Goal: Task Accomplishment & Management: Use online tool/utility

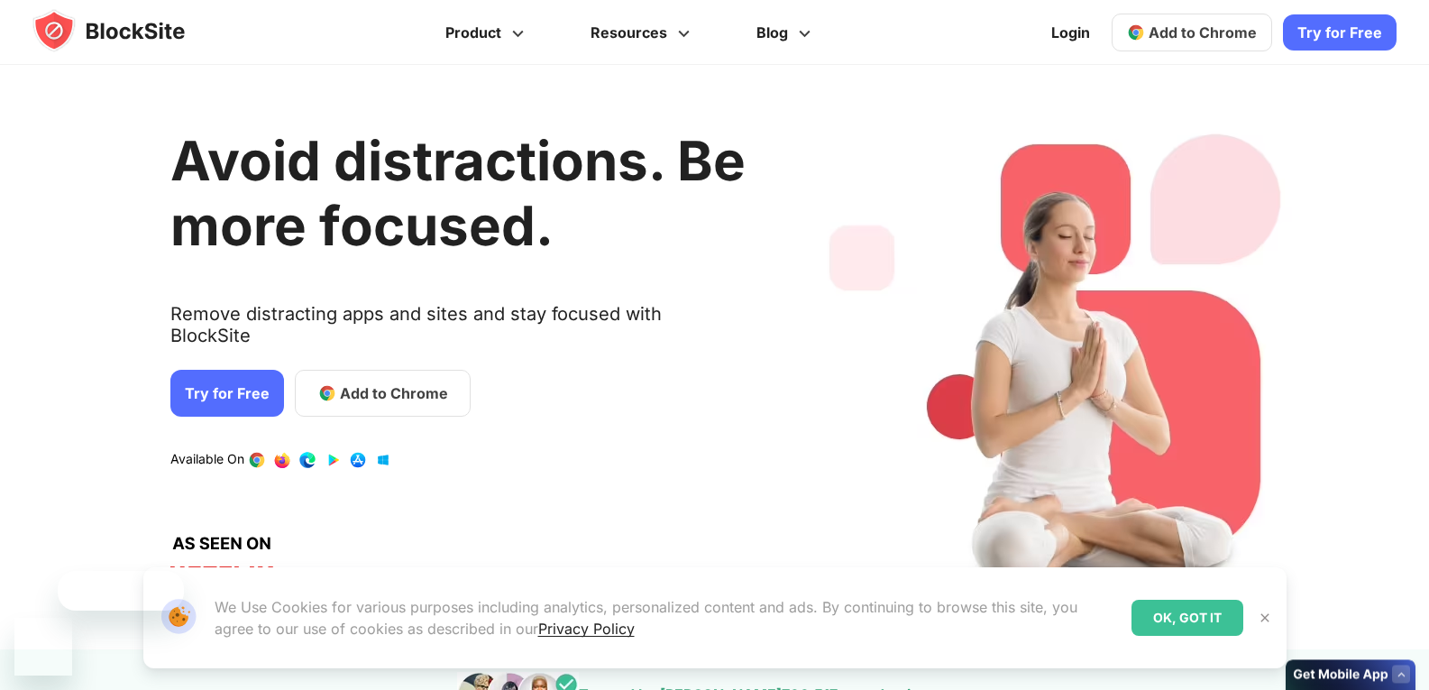
click at [451, 339] on div "Avoid distractions. Be more focused. Remove distracting apps and sites and stay…" at bounding box center [457, 357] width 575 height 530
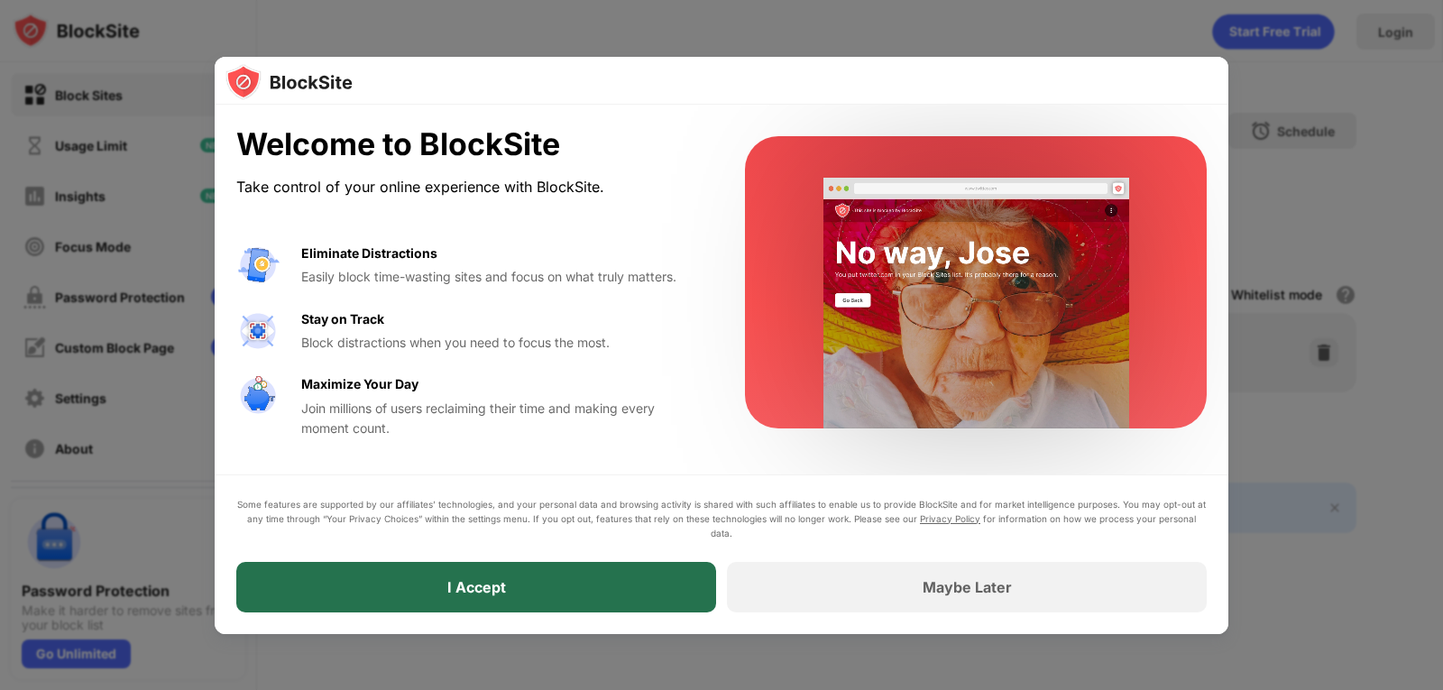
click at [588, 574] on div "I Accept" at bounding box center [476, 587] width 480 height 51
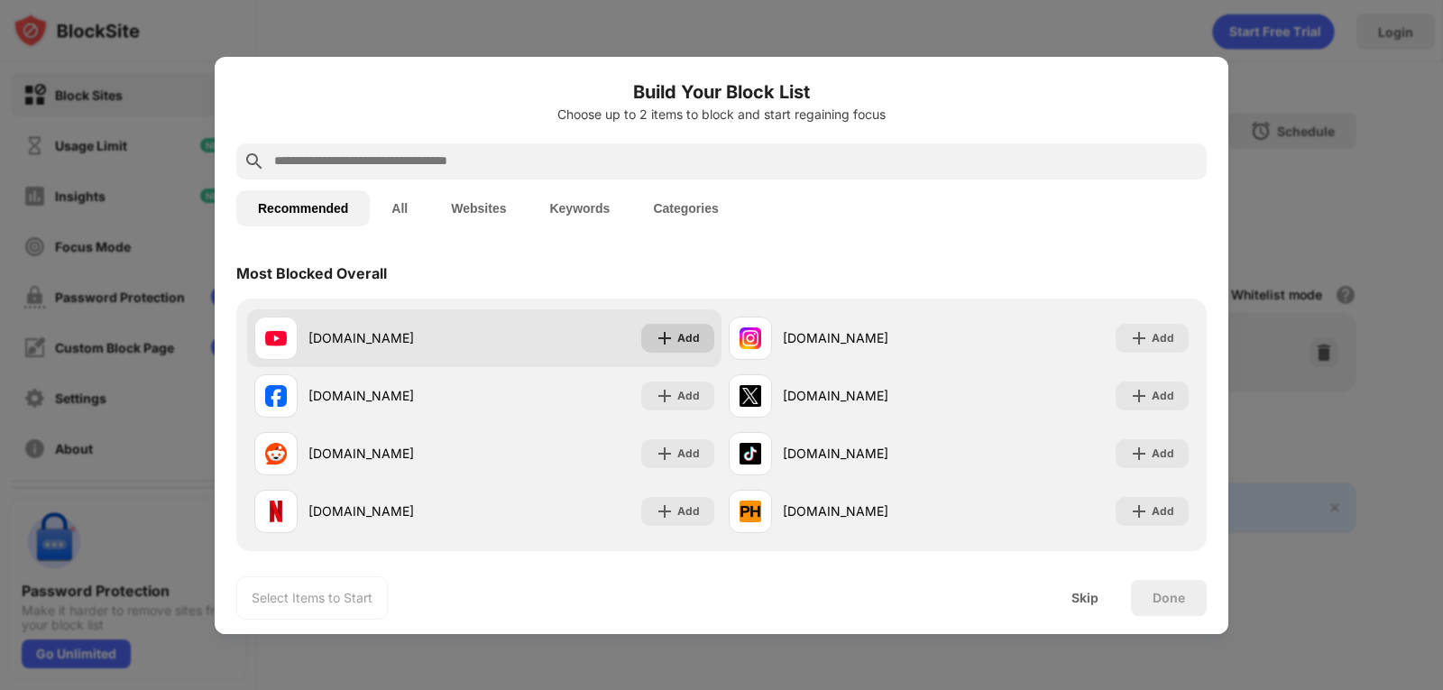
click at [688, 336] on div "Add" at bounding box center [688, 338] width 23 height 18
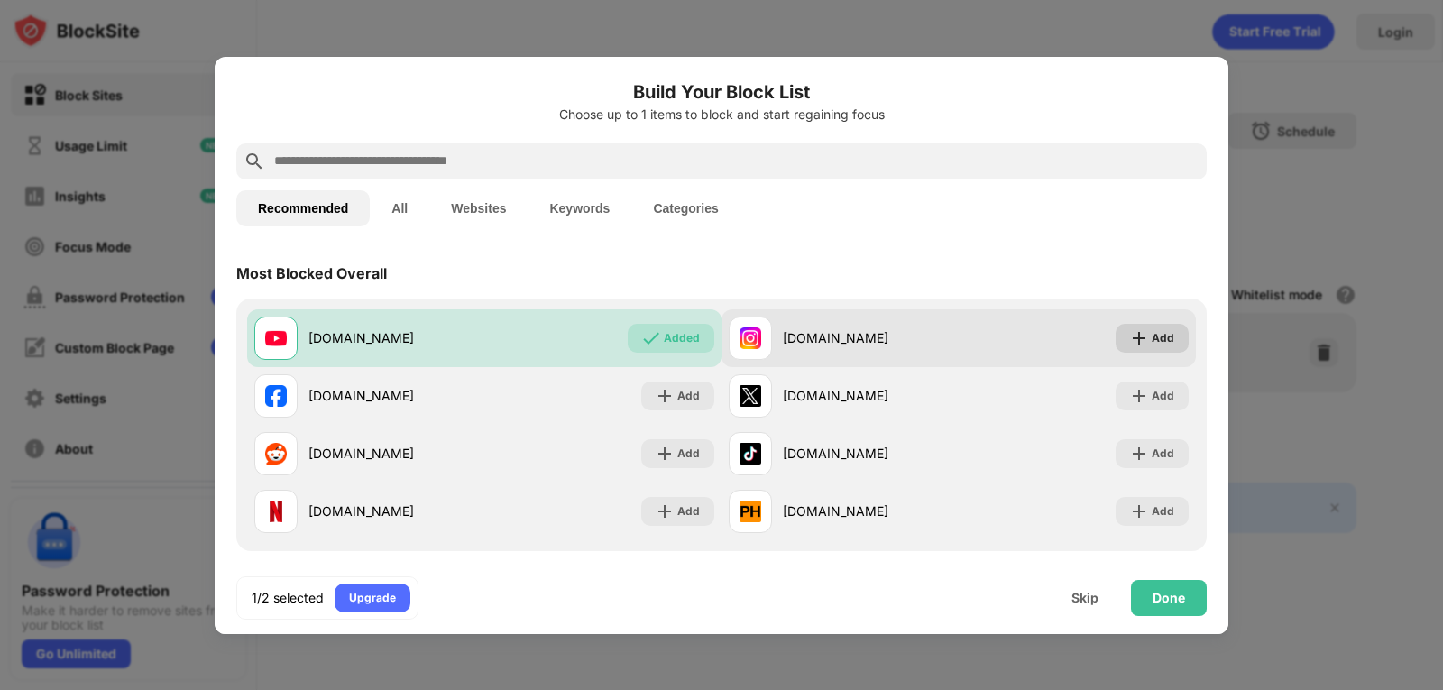
click at [1158, 341] on div "Add" at bounding box center [1163, 338] width 23 height 18
click at [1152, 334] on div "Add" at bounding box center [1163, 338] width 23 height 18
click at [1152, 338] on div "Add" at bounding box center [1163, 338] width 23 height 18
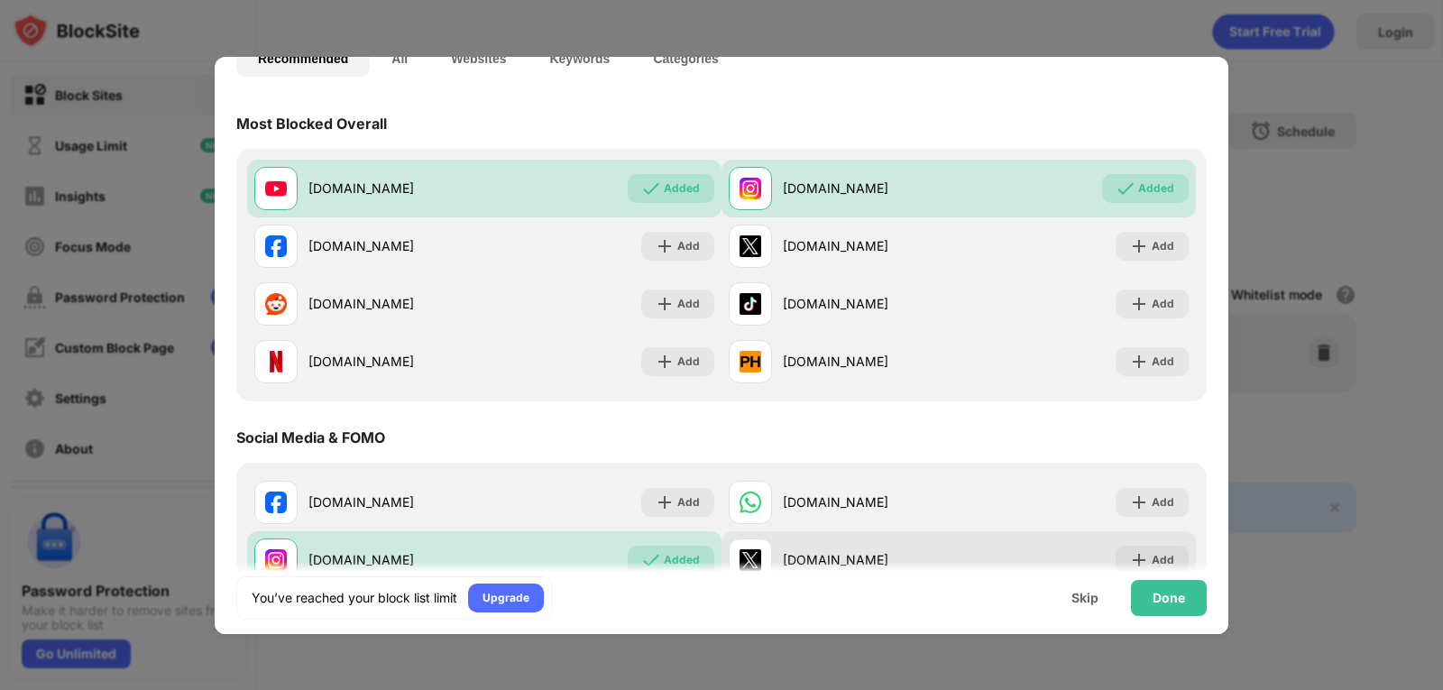
scroll to position [180, 0]
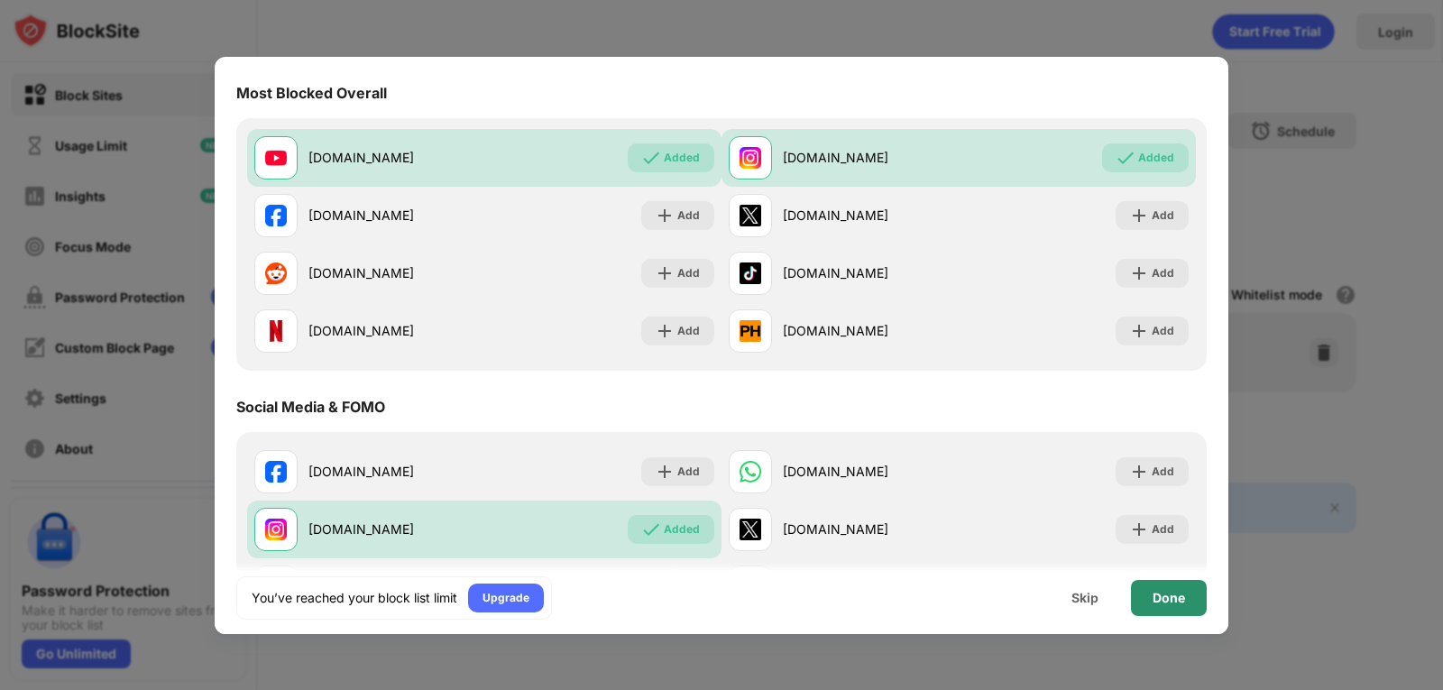
click at [1148, 593] on div "Done" at bounding box center [1169, 598] width 76 height 36
click at [1148, 593] on body "Block Sites Usage Limit Insights Focus Mode Password Protection Custom Block Pa…" at bounding box center [721, 345] width 1443 height 690
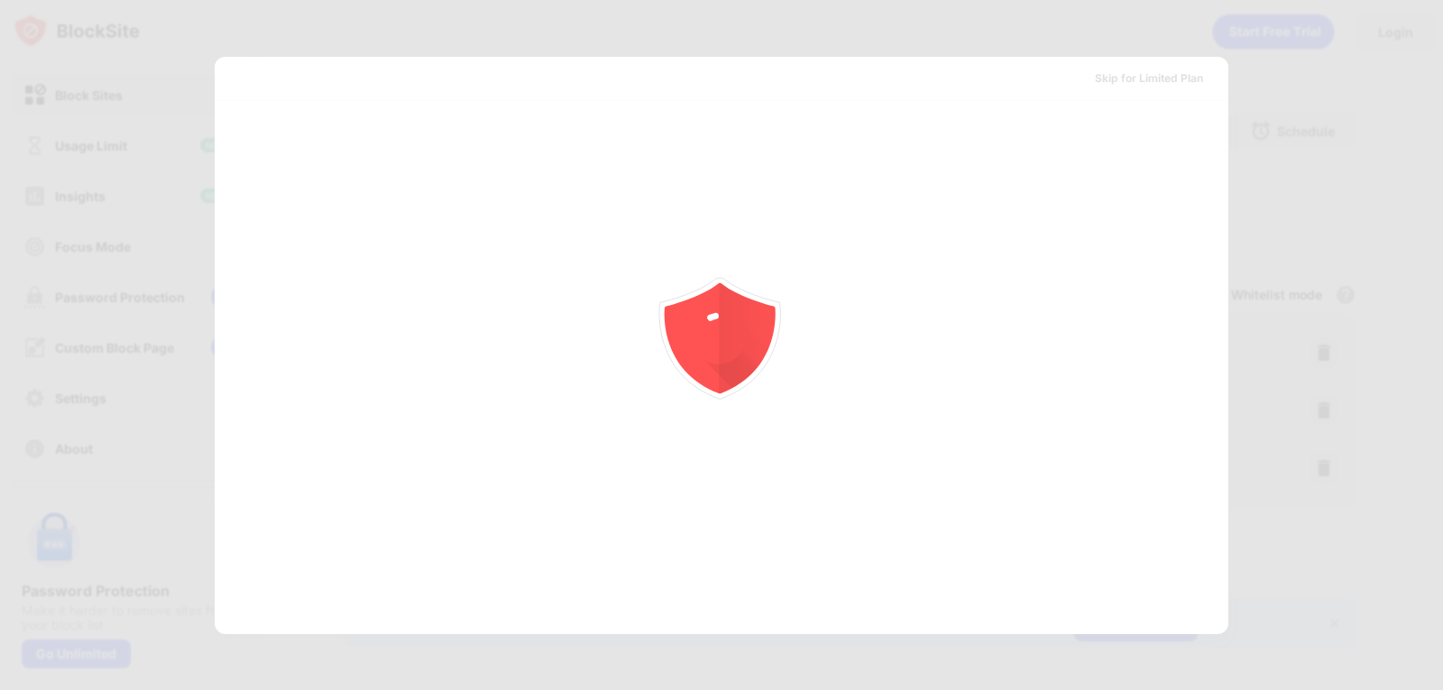
scroll to position [0, 0]
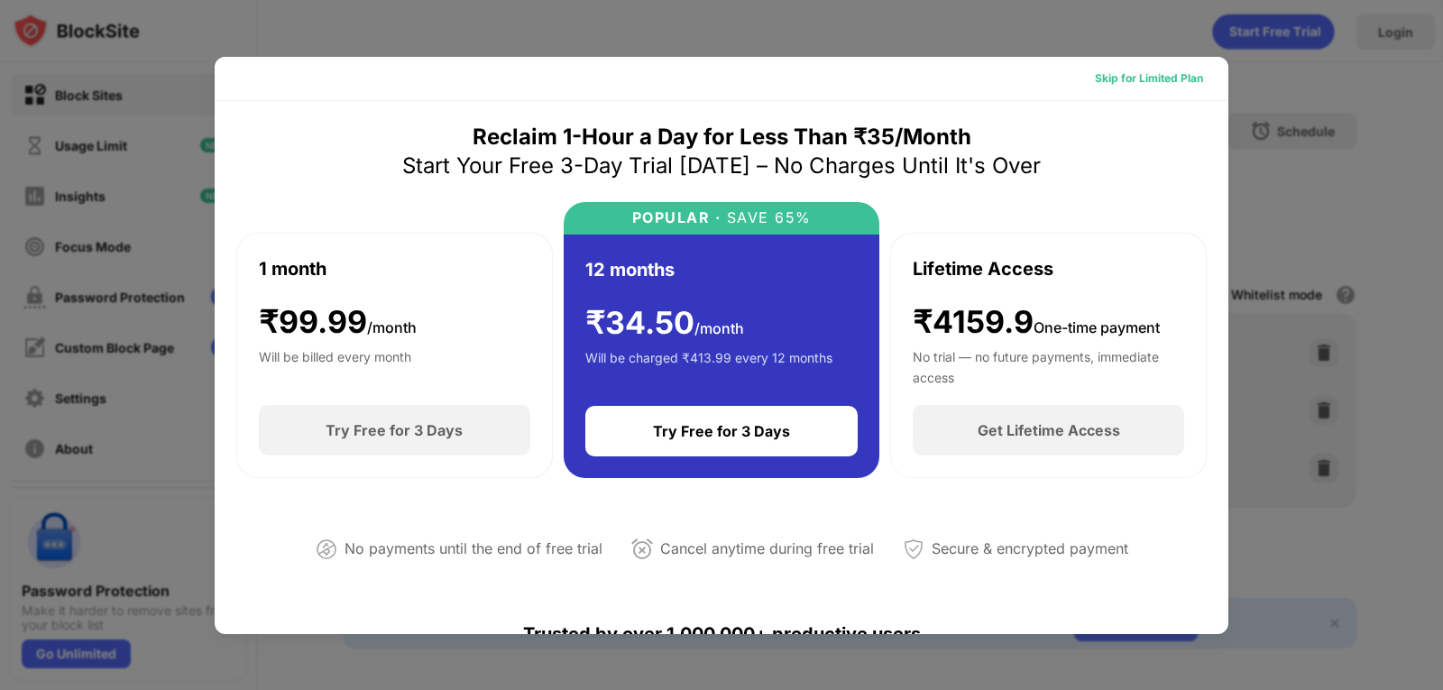
click at [1137, 81] on div "Skip for Limited Plan" at bounding box center [1149, 78] width 108 height 18
click at [1137, 81] on div "Skip for Limited Plan" at bounding box center [722, 79] width 1014 height 44
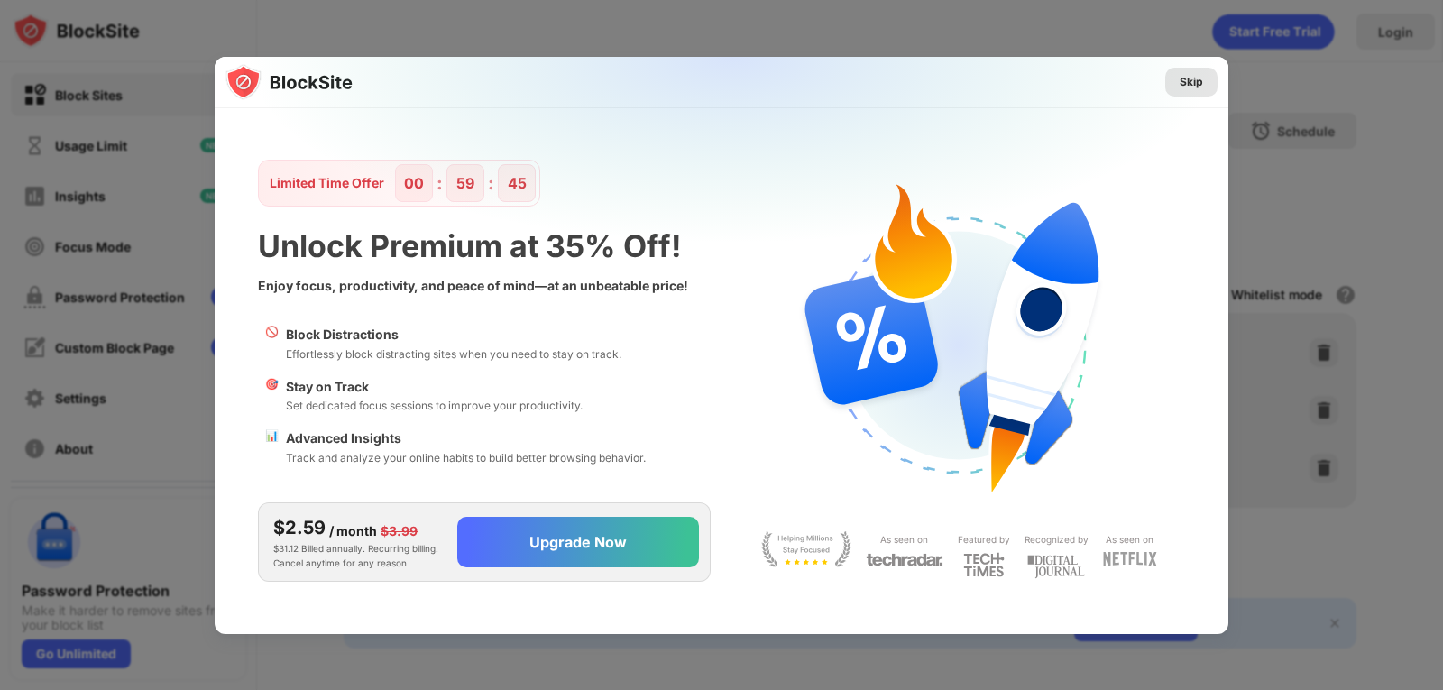
click at [1192, 85] on div "Skip" at bounding box center [1191, 82] width 23 height 18
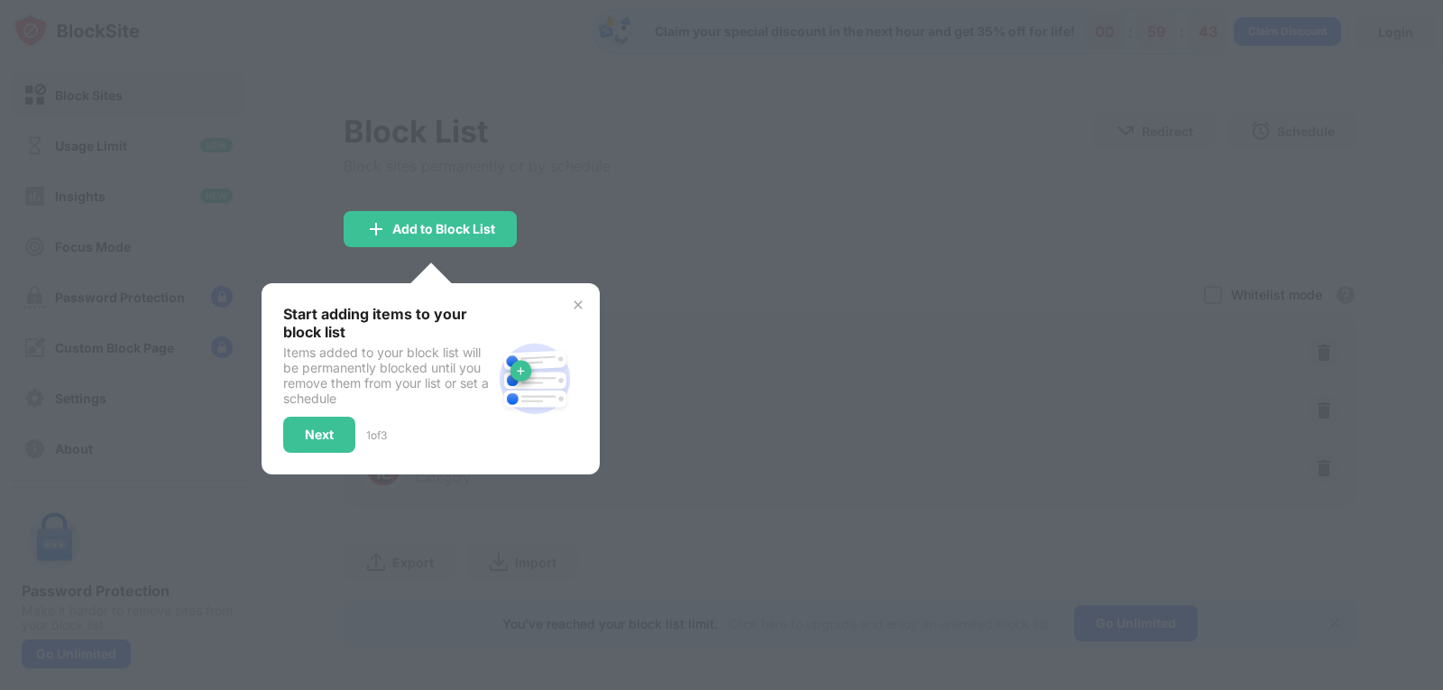
click at [648, 201] on div at bounding box center [721, 345] width 1443 height 690
click at [577, 299] on img at bounding box center [578, 305] width 14 height 14
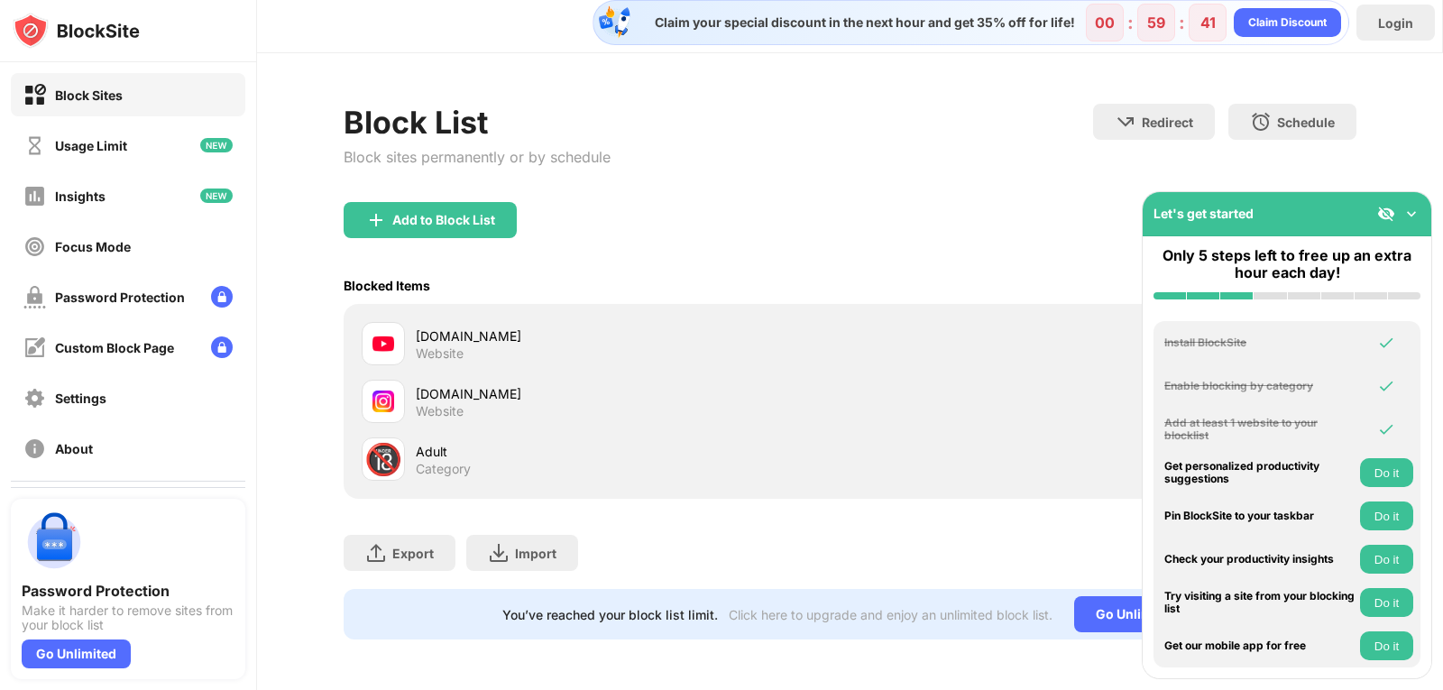
scroll to position [23, 0]
